Goal: Information Seeking & Learning: Find specific fact

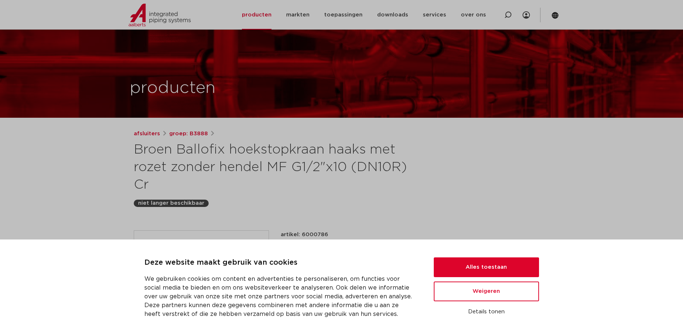
scroll to position [112, 0]
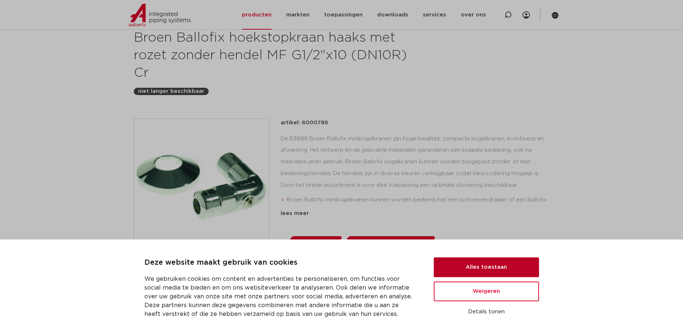
click at [512, 261] on button "Alles toestaan" at bounding box center [486, 267] width 105 height 20
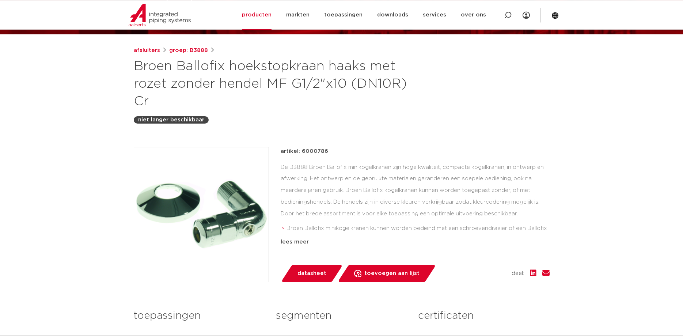
scroll to position [37, 0]
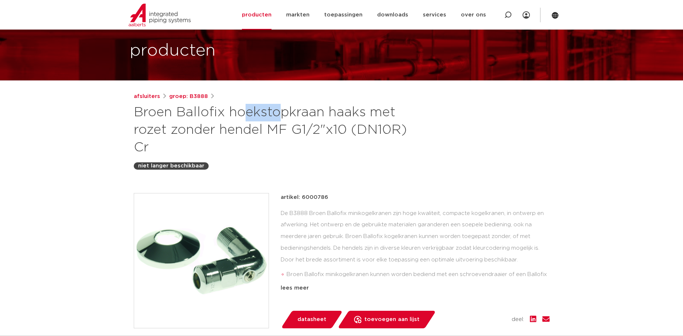
drag, startPoint x: 134, startPoint y: 115, endPoint x: 173, endPoint y: 119, distance: 38.6
click at [173, 119] on h1 "Broen Ballofix hoekstopkraan haaks met rozet zonder hendel MF G1/2"x10 (DN10R) …" at bounding box center [271, 130] width 274 height 53
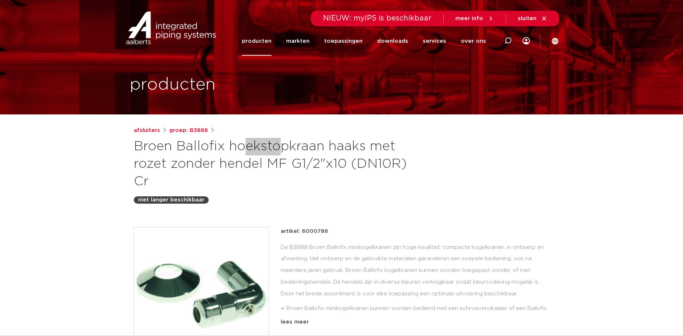
scroll to position [0, 0]
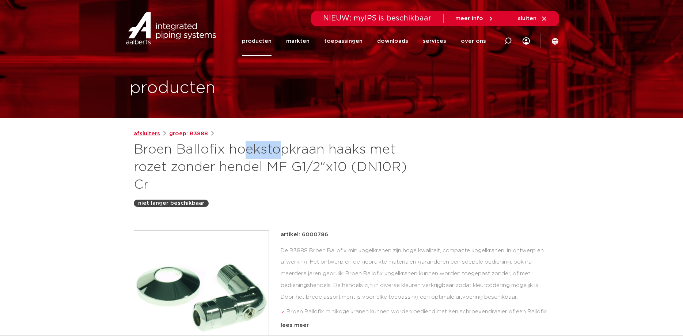
click at [149, 133] on link "afsluiters" at bounding box center [147, 133] width 26 height 9
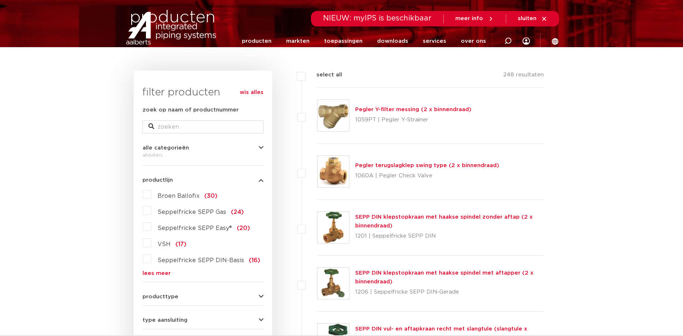
scroll to position [75, 0]
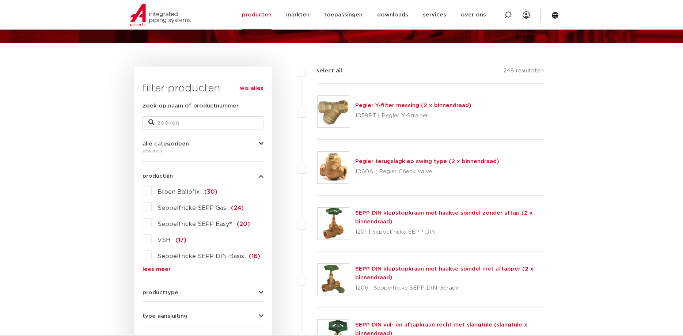
click at [152, 191] on label "Broen Ballofix (30)" at bounding box center [185, 190] width 66 height 12
click at [0, 0] on input "Broen Ballofix (30)" at bounding box center [0, 0] width 0 height 0
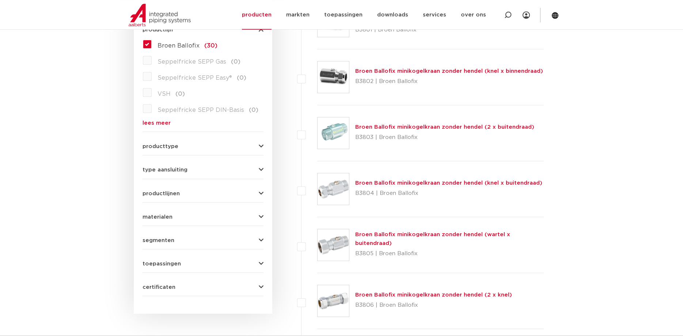
scroll to position [224, 0]
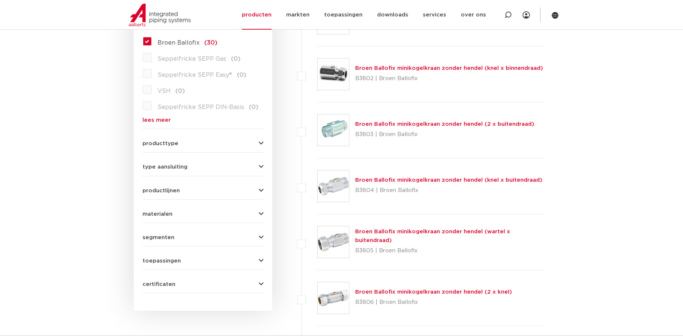
click at [188, 144] on button "producttype" at bounding box center [202, 143] width 121 height 5
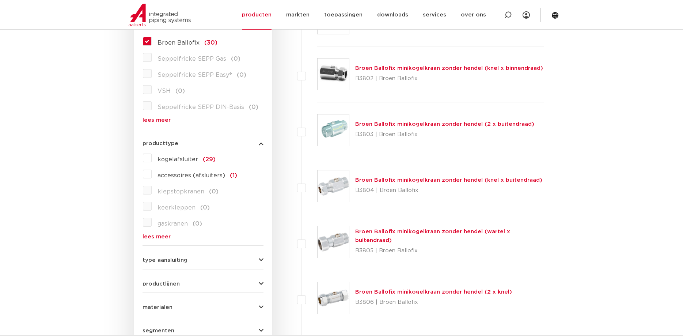
click at [189, 142] on button "producttype" at bounding box center [202, 143] width 121 height 5
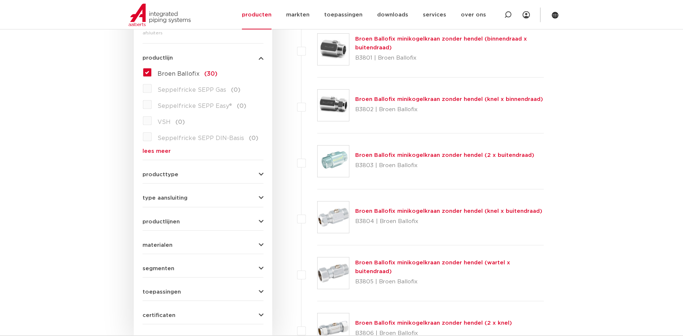
scroll to position [261, 0]
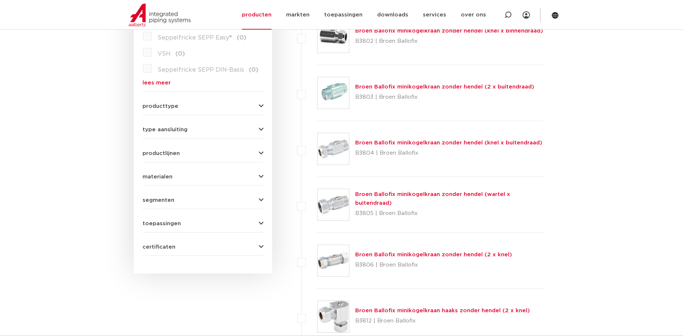
click at [171, 173] on div "materialen messing (29) roestvaststaal (0) gietijzer (0) staal (0) kunststof (0…" at bounding box center [202, 173] width 121 height 11
click at [174, 175] on button "materialen" at bounding box center [202, 176] width 121 height 5
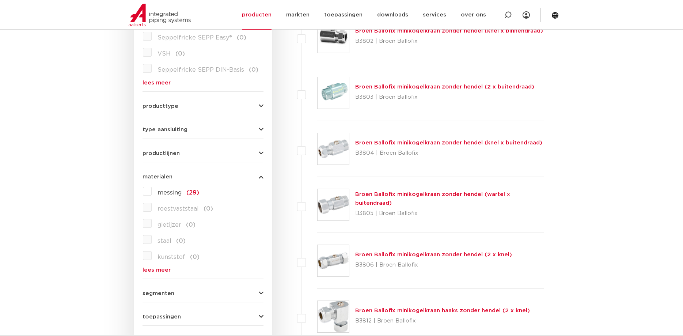
click at [174, 175] on button "materialen" at bounding box center [202, 176] width 121 height 5
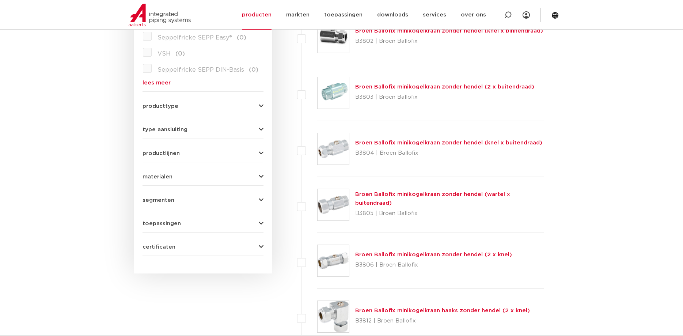
click at [168, 200] on span "segmenten" at bounding box center [158, 199] width 32 height 5
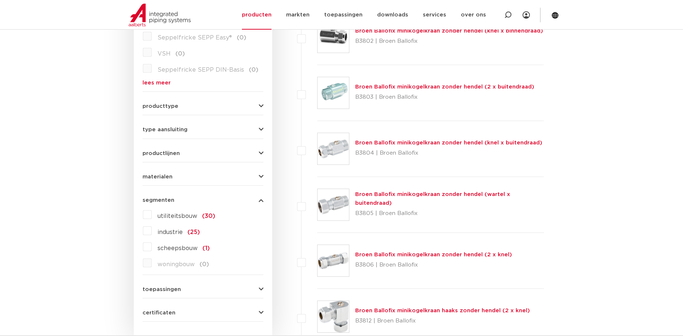
click at [168, 200] on span "segmenten" at bounding box center [158, 199] width 32 height 5
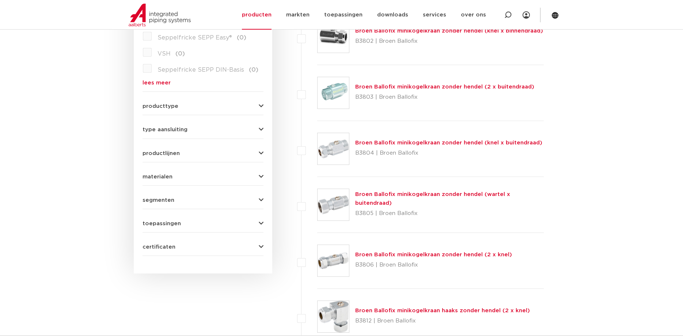
click at [171, 225] on span "toepassingen" at bounding box center [161, 223] width 38 height 5
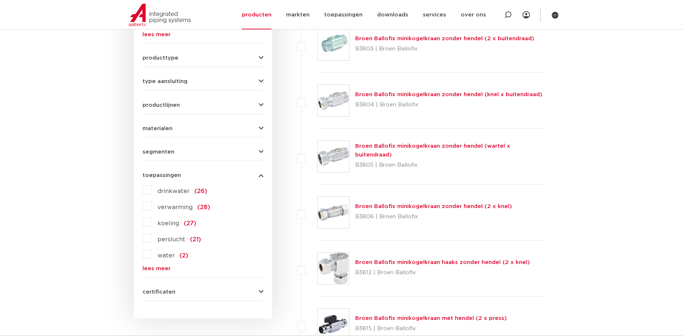
scroll to position [335, 0]
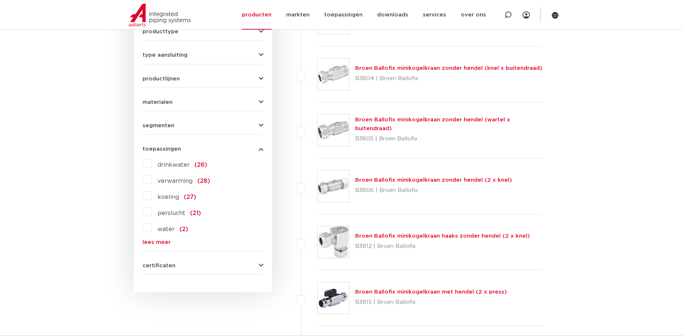
click at [152, 164] on label "drinkwater (26)" at bounding box center [180, 163] width 56 height 12
click at [0, 0] on input "drinkwater (26)" at bounding box center [0, 0] width 0 height 0
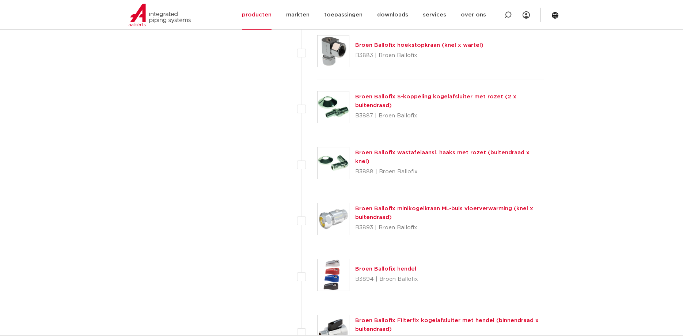
scroll to position [1230, 0]
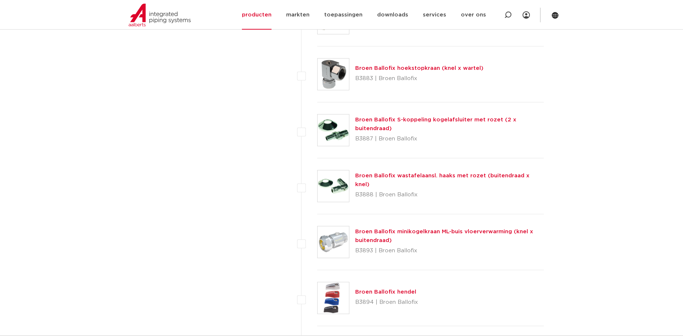
click at [386, 181] on link "Broen Ballofix wastafelaansl. haaks met rozet (buitendraad x knel)" at bounding box center [442, 180] width 174 height 14
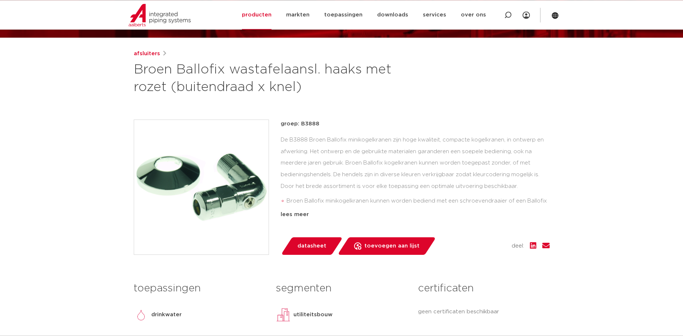
scroll to position [112, 0]
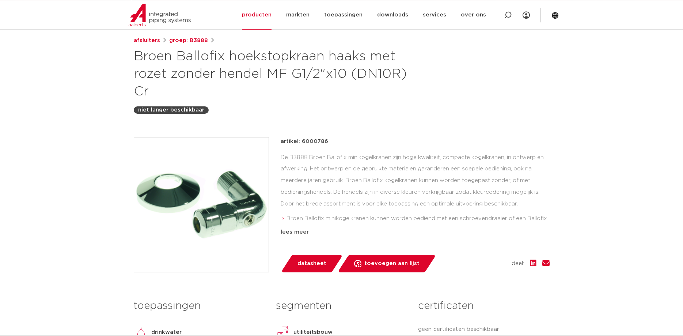
scroll to position [75, 0]
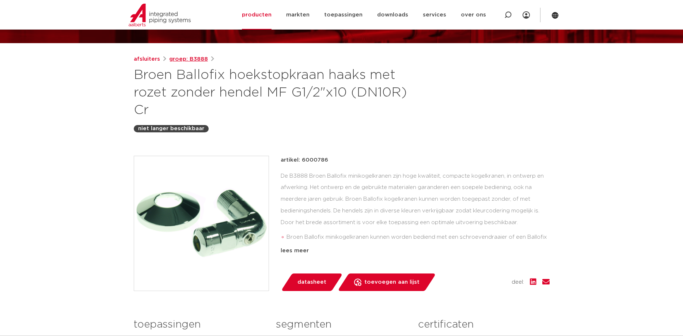
click at [191, 59] on link "groep: B3888" at bounding box center [188, 59] width 39 height 9
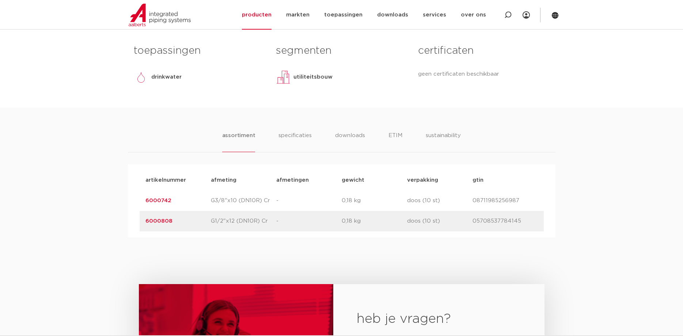
scroll to position [410, 0]
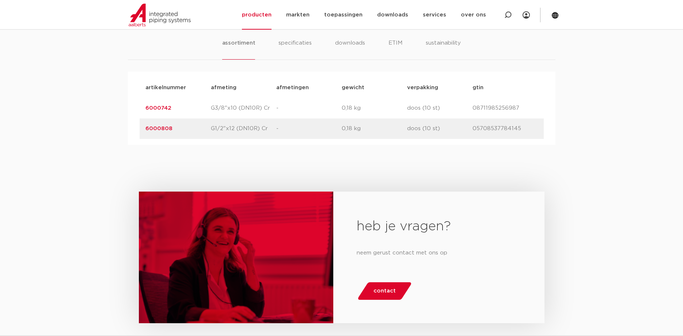
click at [160, 104] on p "6000742" at bounding box center [177, 108] width 65 height 9
click at [159, 107] on link "6000742" at bounding box center [158, 107] width 26 height 5
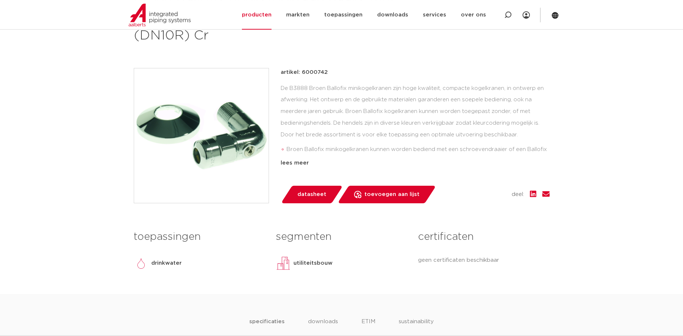
scroll to position [112, 0]
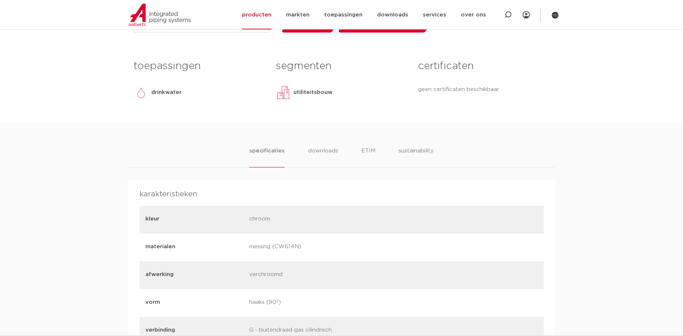
scroll to position [75, 0]
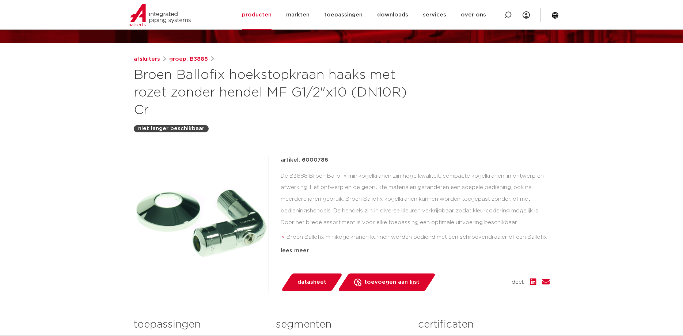
click at [323, 160] on p "artikel: 6000786" at bounding box center [304, 160] width 47 height 9
copy p "6000786"
click at [177, 59] on link "groep: B3888" at bounding box center [188, 59] width 39 height 9
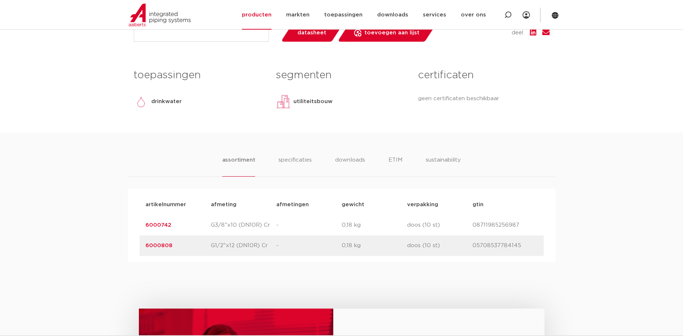
scroll to position [298, 0]
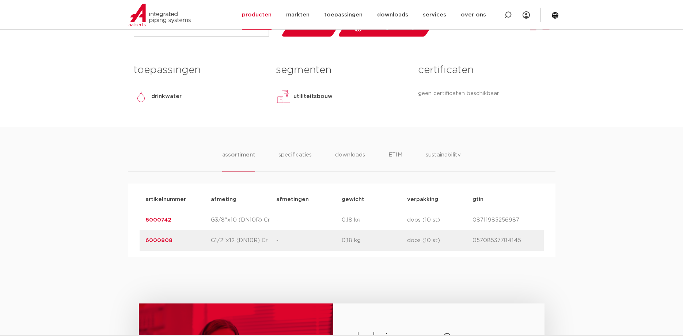
click at [164, 240] on link "6000808" at bounding box center [158, 239] width 27 height 5
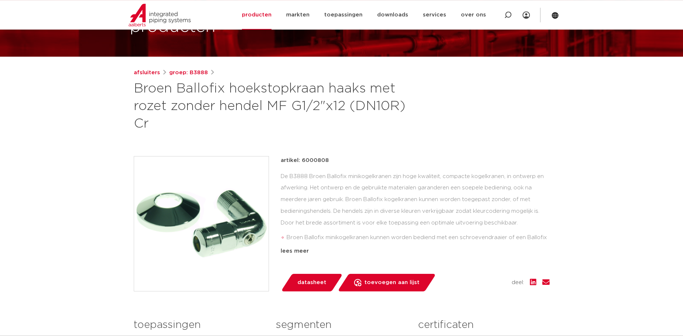
scroll to position [75, 0]
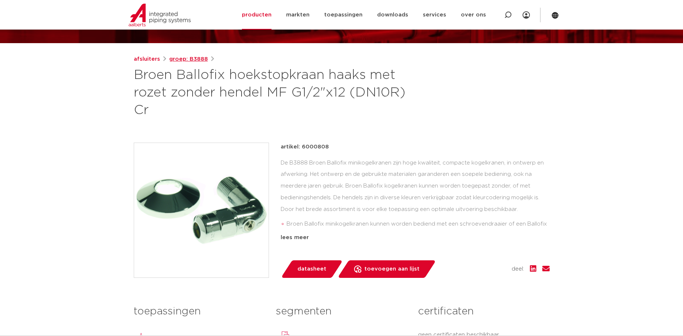
click at [192, 58] on link "groep: B3888" at bounding box center [188, 59] width 39 height 9
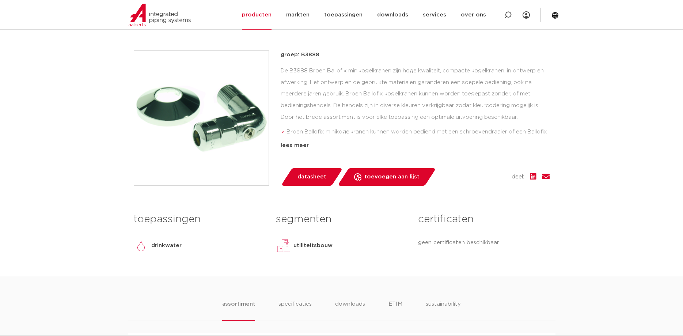
scroll to position [335, 0]
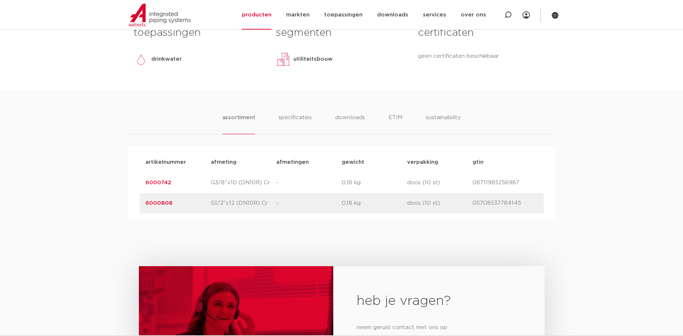
click at [157, 205] on link "6000808" at bounding box center [158, 202] width 27 height 5
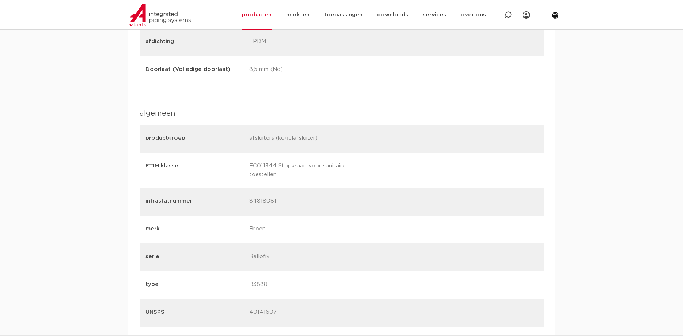
scroll to position [447, 0]
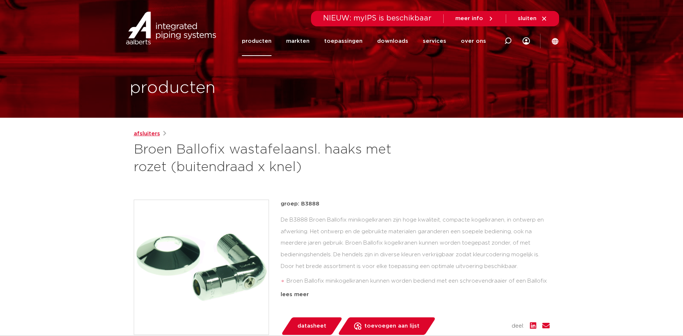
click at [152, 133] on link "afsluiters" at bounding box center [147, 133] width 26 height 9
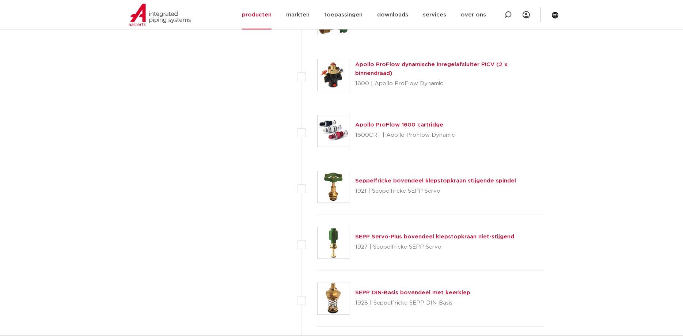
scroll to position [1230, 0]
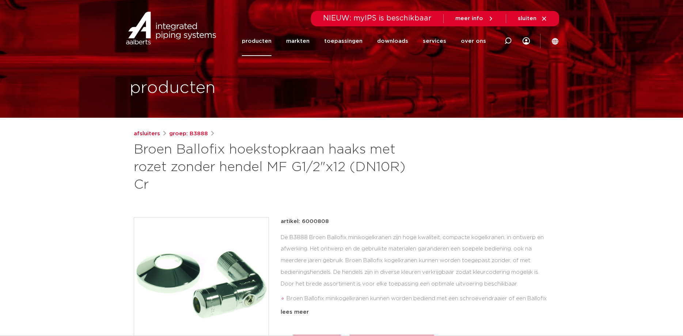
scroll to position [75, 0]
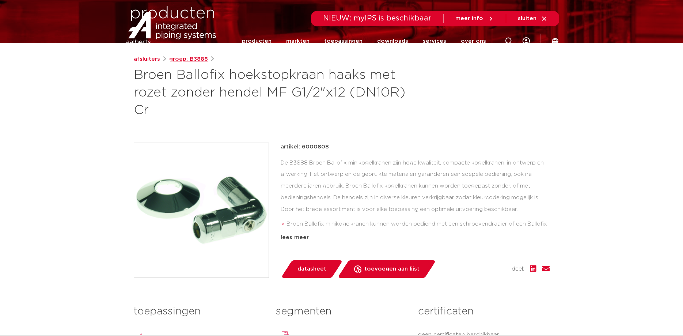
click at [192, 58] on link "groep: B3888" at bounding box center [188, 59] width 39 height 9
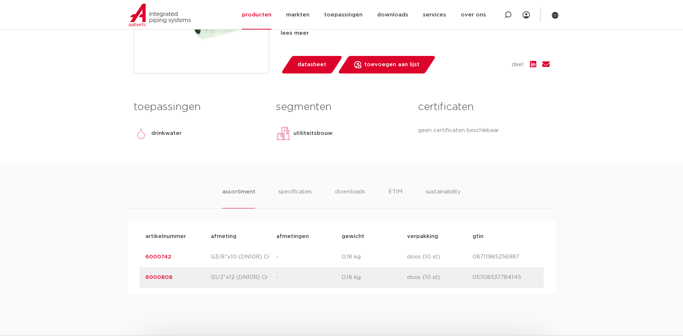
scroll to position [261, 0]
click at [155, 278] on link "6000808" at bounding box center [158, 277] width 27 height 5
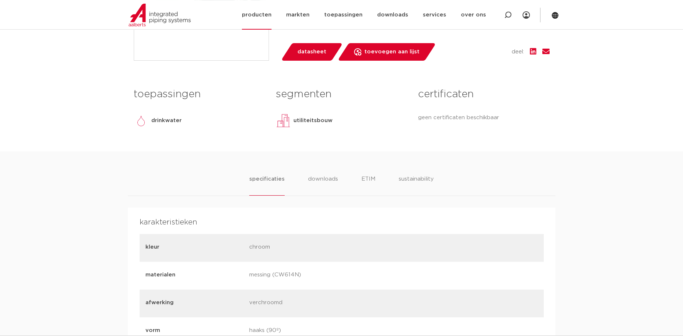
scroll to position [224, 0]
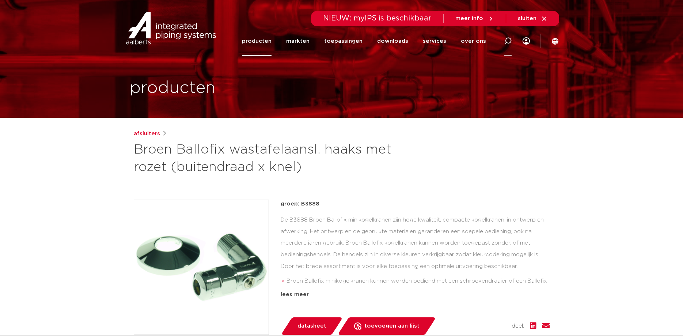
click at [508, 40] on icon at bounding box center [507, 40] width 7 height 7
click at [302, 41] on input "Zoeken" at bounding box center [398, 40] width 230 height 15
paste input "6000786"
type input "6000786"
click button "Zoeken" at bounding box center [0, 0] width 0 height 0
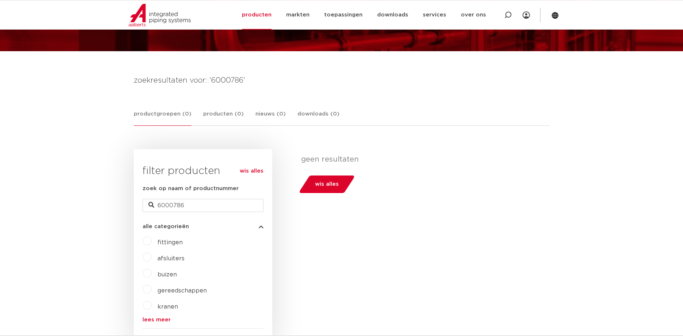
scroll to position [19, 0]
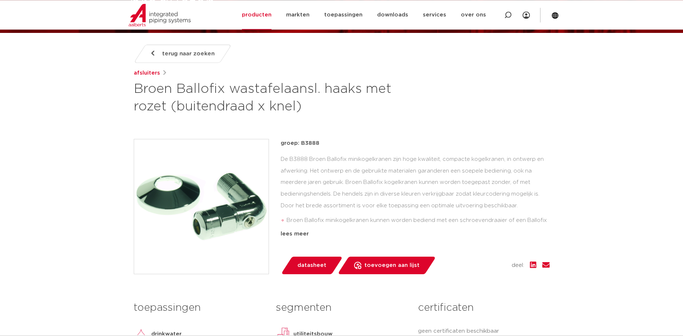
scroll to position [261, 0]
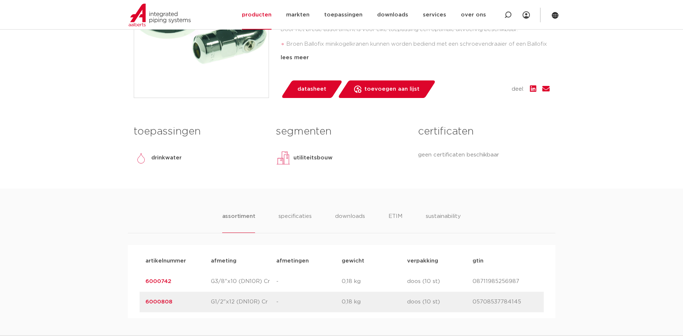
click at [162, 304] on link "6000808" at bounding box center [158, 301] width 27 height 5
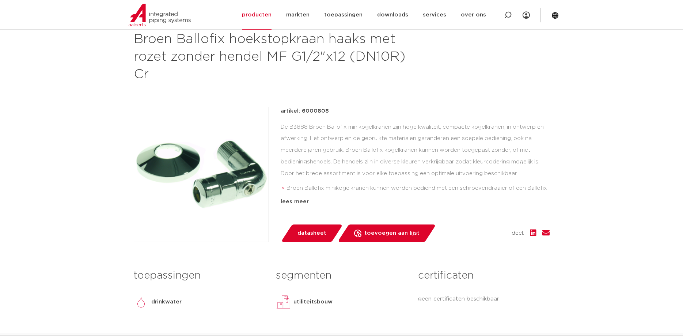
scroll to position [37, 0]
